Goal: Information Seeking & Learning: Learn about a topic

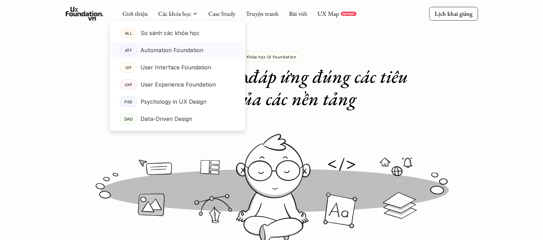
click at [150, 49] on p "Automation Foundation" at bounding box center [171, 50] width 63 height 10
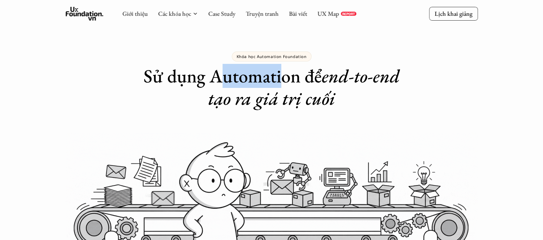
drag, startPoint x: 215, startPoint y: 78, endPoint x: 277, endPoint y: 67, distance: 63.8
click at [277, 67] on h1 "Sử dụng Automation để end-to-end tạo ra giá trị cuối" at bounding box center [271, 87] width 275 height 45
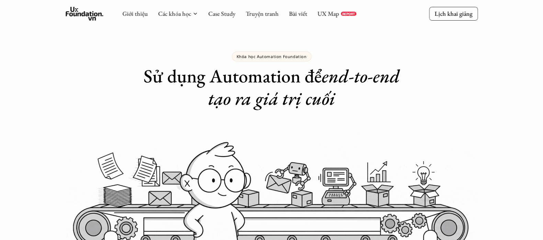
click at [213, 72] on h1 "Sử dụng Automation để end-to-end tạo ra giá trị cuối" at bounding box center [271, 87] width 275 height 45
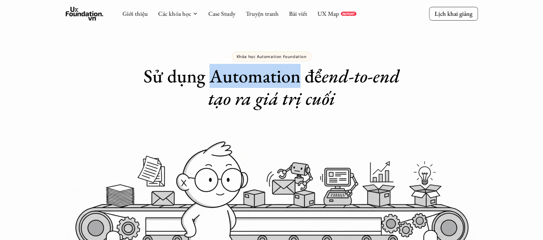
drag, startPoint x: 213, startPoint y: 72, endPoint x: 295, endPoint y: 74, distance: 82.8
click at [295, 74] on h1 "Sử dụng Automation để end-to-end tạo ra giá trị cuối" at bounding box center [271, 87] width 275 height 45
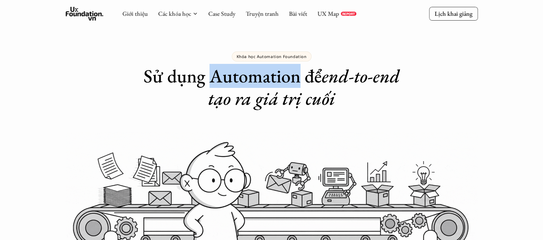
copy h1 "Automation"
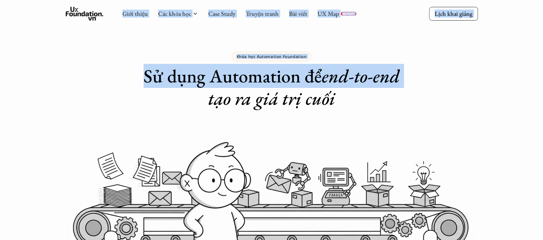
drag, startPoint x: 542, startPoint y: 12, endPoint x: 549, endPoint y: 39, distance: 27.6
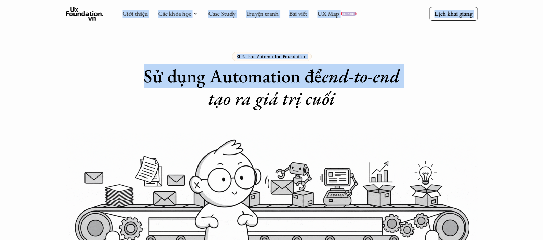
click at [485, 34] on div "Khóa học Automation Foundation Sử dụng Automation để end-to-end tạo ra giá trị …" at bounding box center [271, 55] width 543 height 110
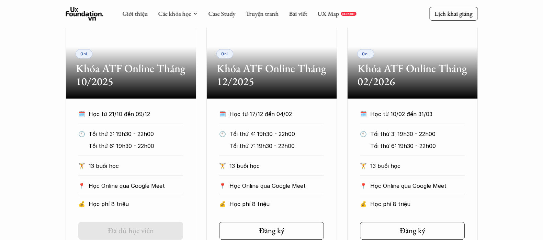
scroll to position [363, 0]
